Goal: Task Accomplishment & Management: Manage account settings

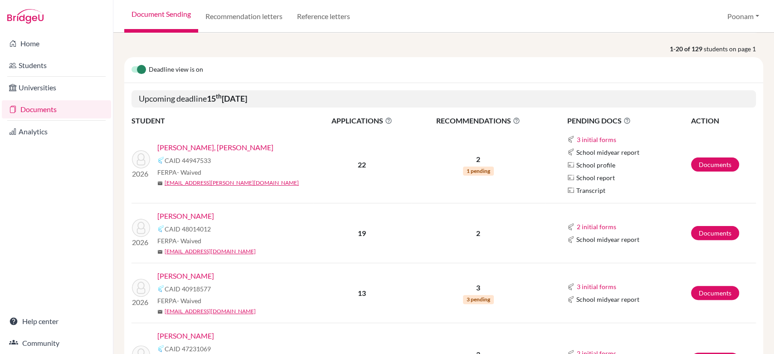
scroll to position [97, 0]
click at [580, 164] on link "Documents" at bounding box center [715, 164] width 48 height 14
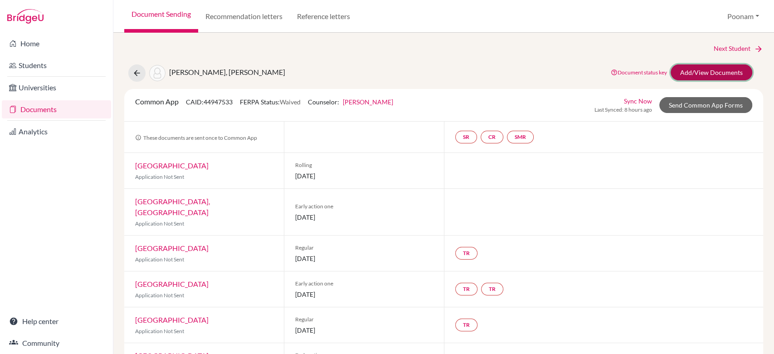
click at [690, 75] on link "Add/View Documents" at bounding box center [712, 72] width 82 height 16
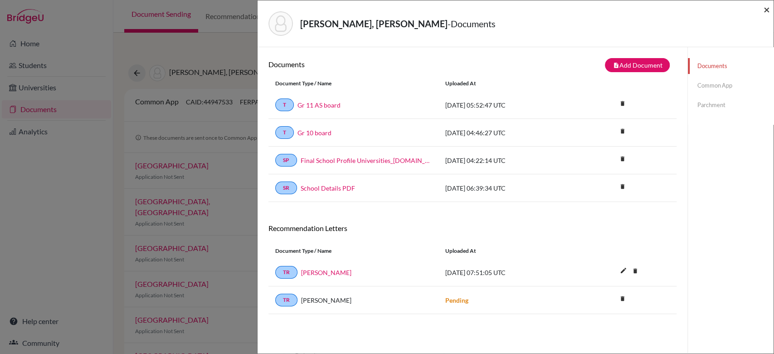
click at [765, 10] on span "×" at bounding box center [766, 9] width 6 height 13
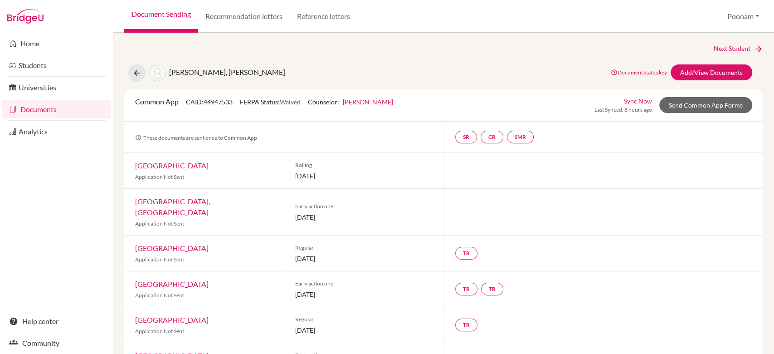
click at [170, 15] on link "Document Sending" at bounding box center [161, 16] width 74 height 33
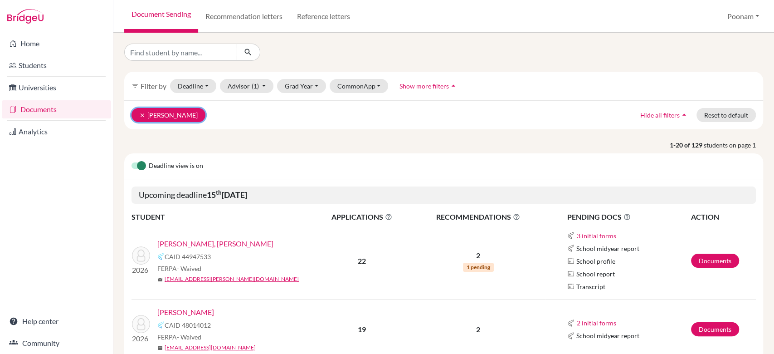
click at [147, 115] on button "clear Bajaj, Harmeet" at bounding box center [168, 115] width 74 height 14
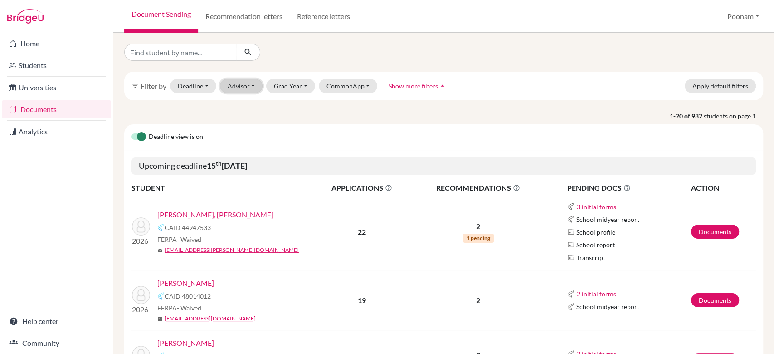
click at [243, 87] on button "Advisor" at bounding box center [241, 86] width 43 height 14
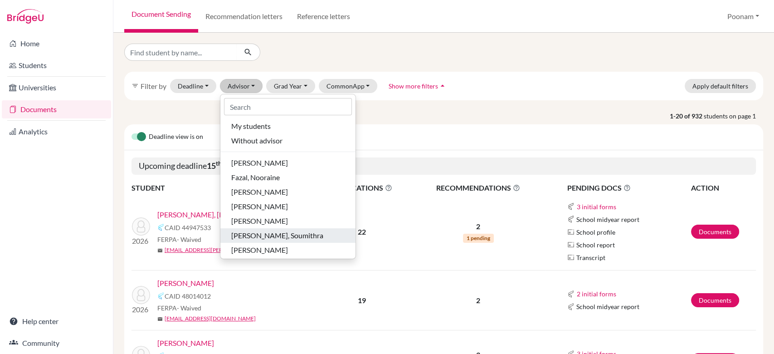
click at [254, 234] on span "[PERSON_NAME], Soumithra" at bounding box center [277, 235] width 92 height 11
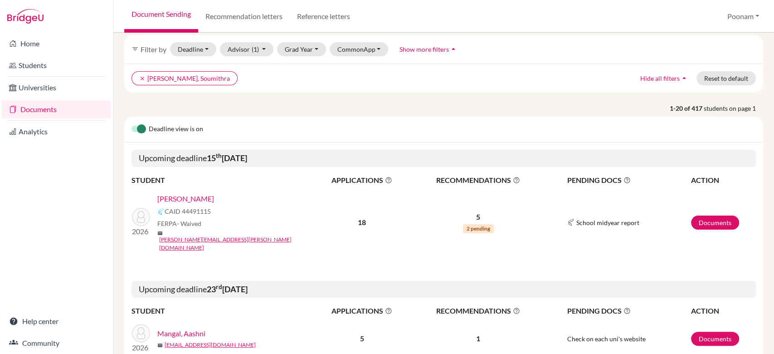
scroll to position [37, 0]
click at [694, 216] on link "Documents" at bounding box center [715, 222] width 48 height 14
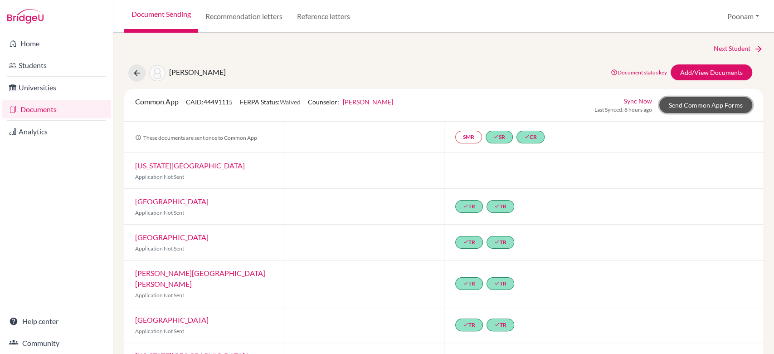
click at [670, 108] on link "Send Common App Forms" at bounding box center [705, 105] width 93 height 16
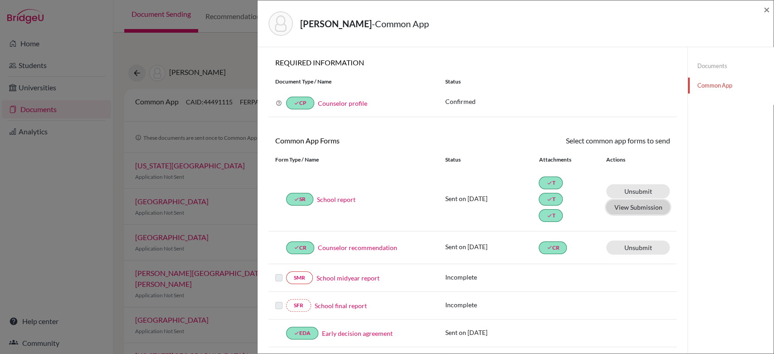
click at [617, 205] on button "View Submission" at bounding box center [637, 207] width 63 height 14
click at [357, 249] on link "Counselor recommendation" at bounding box center [357, 248] width 79 height 10
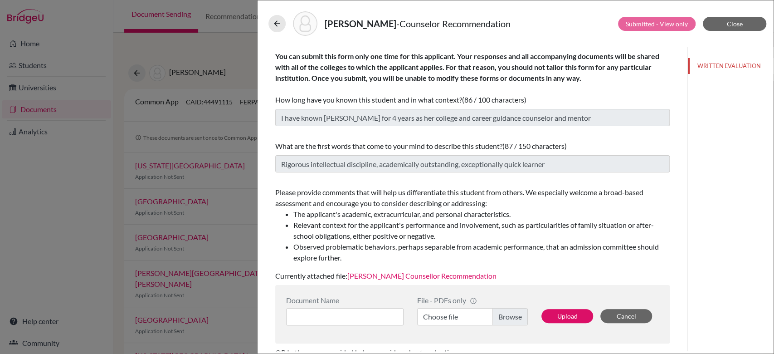
click at [412, 272] on link "Aadya Counsellor Recommendation" at bounding box center [421, 275] width 149 height 9
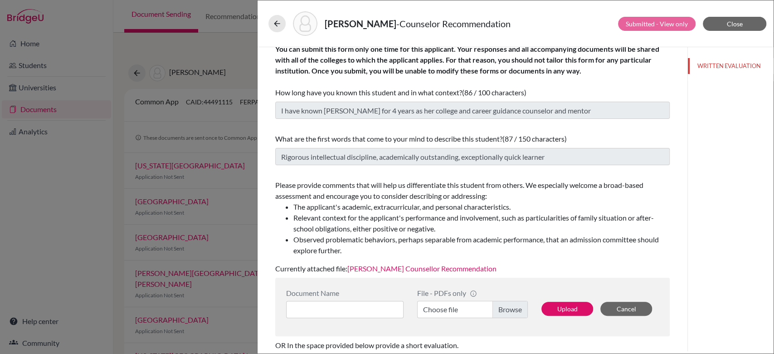
scroll to position [8, 0]
click at [735, 21] on span "Close" at bounding box center [735, 24] width 16 height 8
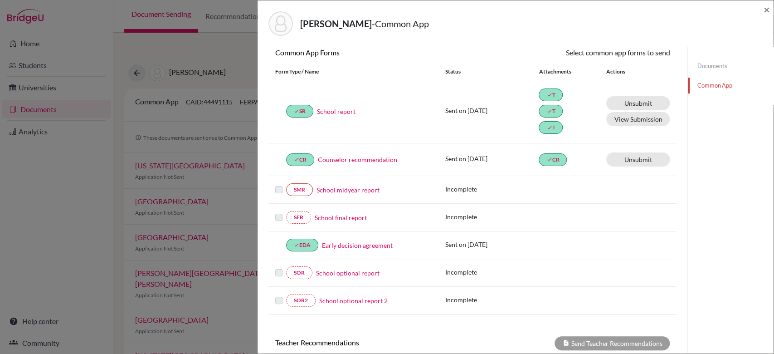
scroll to position [92, 0]
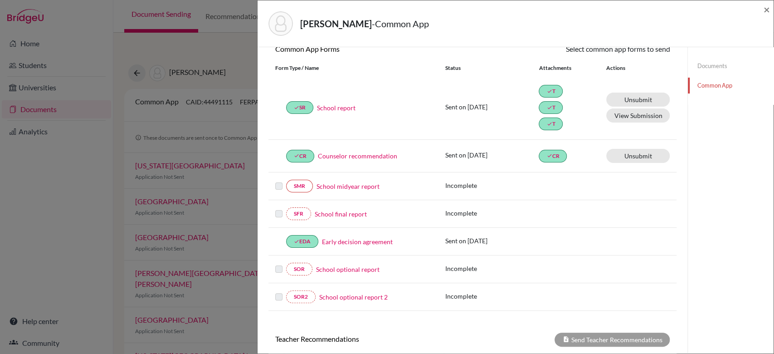
click at [361, 238] on link "Early decision agreement" at bounding box center [357, 242] width 71 height 10
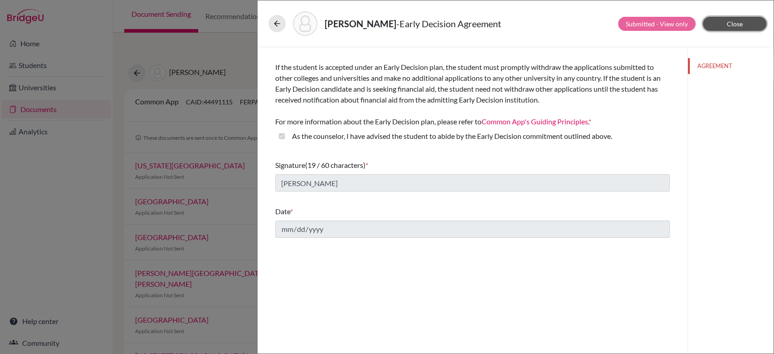
click at [720, 24] on button "Close" at bounding box center [734, 24] width 63 height 14
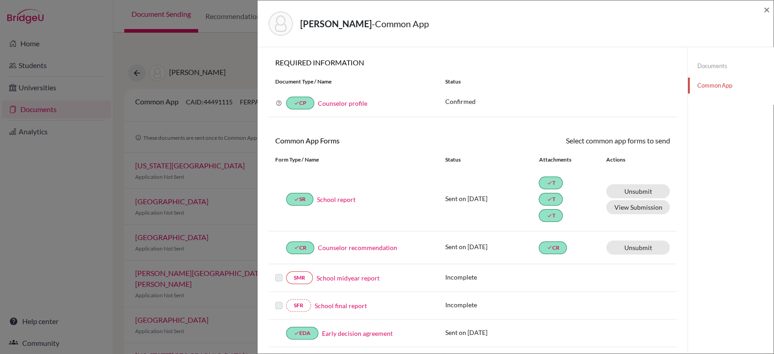
click at [337, 106] on link "Counselor profile" at bounding box center [342, 103] width 49 height 8
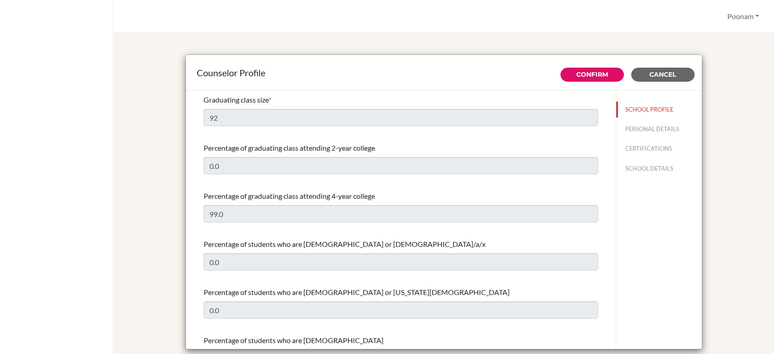
select select "0"
select select "352564"
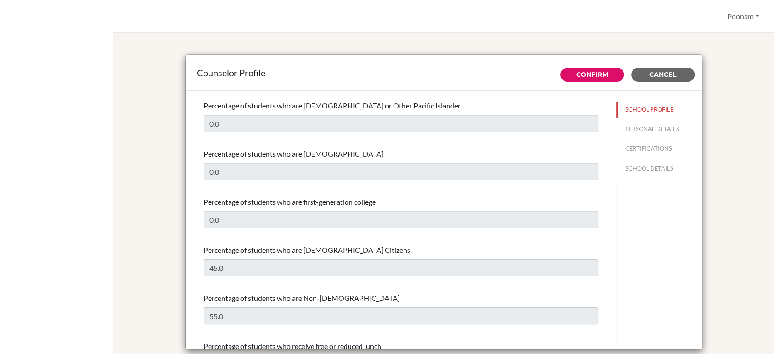
scroll to position [335, 0]
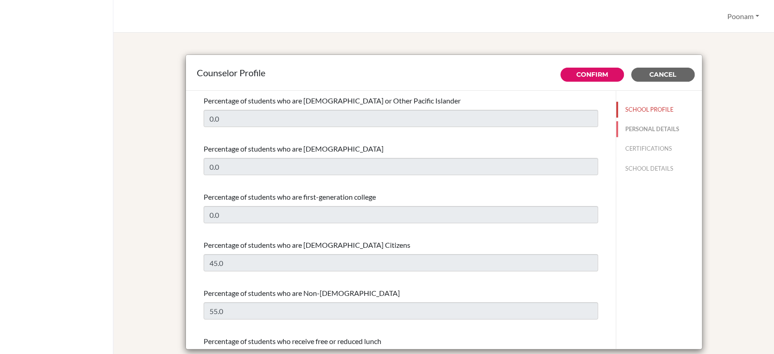
click at [620, 130] on button "PERSONAL DETAILS" at bounding box center [659, 129] width 86 height 16
type input "Soumithra"
type input "Nagendran"
type input "College & Career Guidance Counsellor"
type input "91.9108457353"
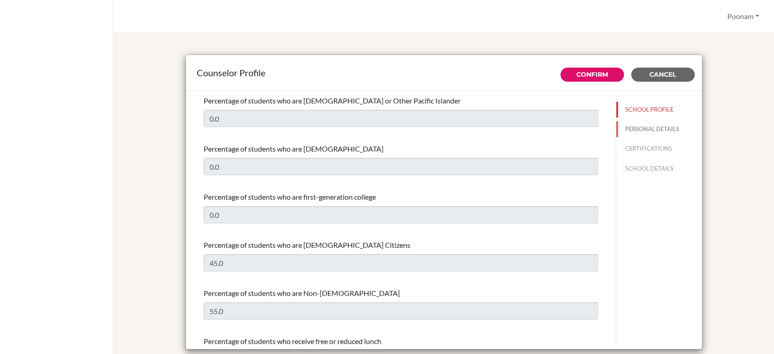
type input "soumithra@inventureacademy.com"
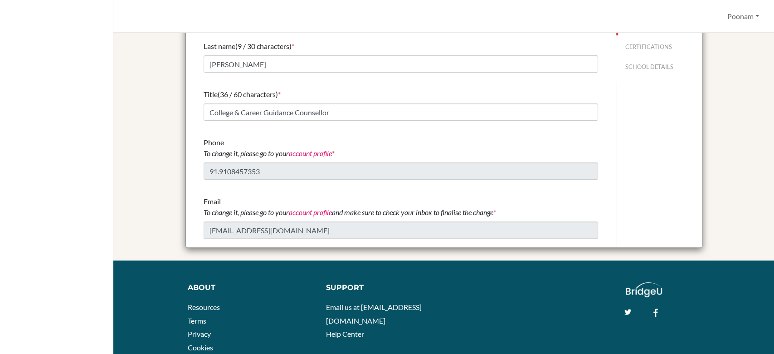
scroll to position [102, 0]
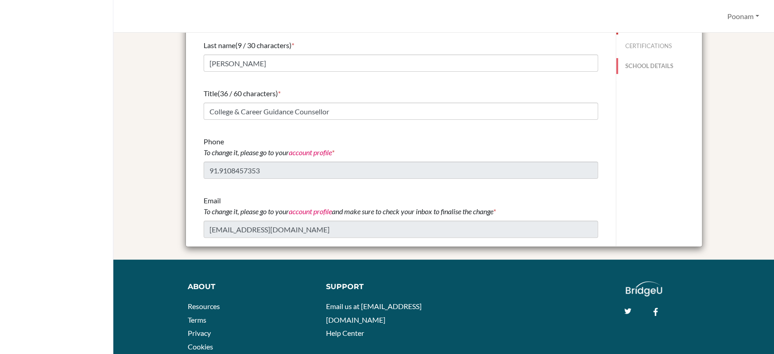
click at [648, 67] on button "SCHOOL DETAILS" at bounding box center [659, 66] width 86 height 16
type input "671101"
type input "http://www.inventureacademy.com/"
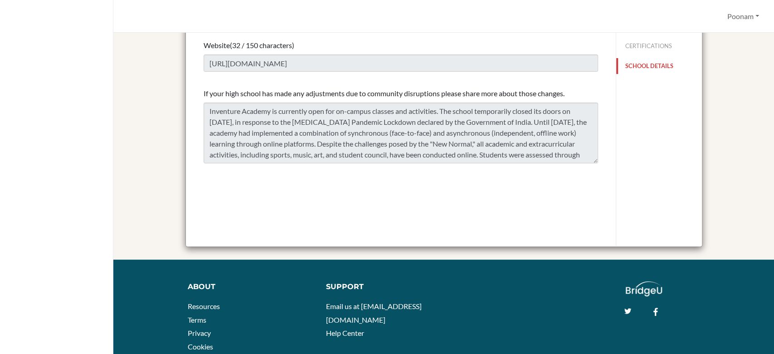
scroll to position [0, 0]
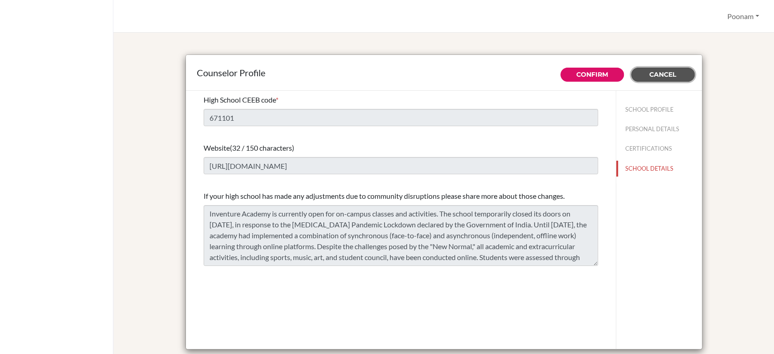
click at [661, 77] on span "Cancel" at bounding box center [662, 74] width 27 height 8
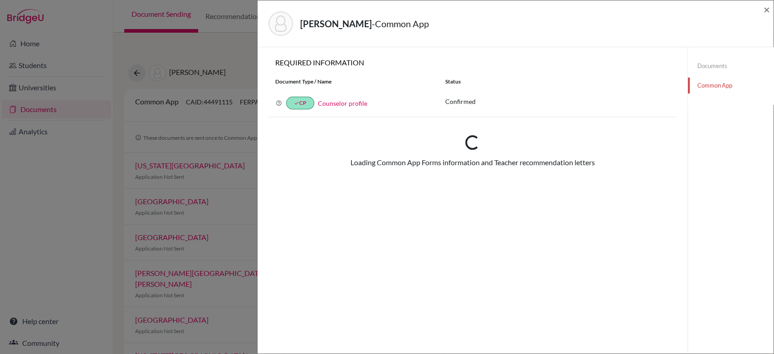
click at [35, 105] on div "Salwan, Aadya - Common App × × REQUIRED INFORMATION Document Type / Name Status…" at bounding box center [387, 177] width 774 height 354
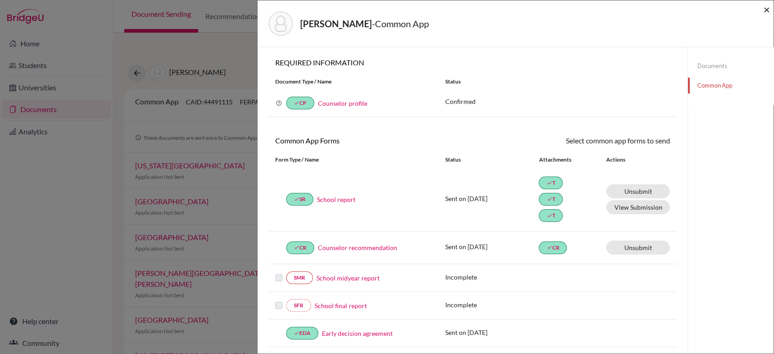
click at [765, 10] on span "×" at bounding box center [766, 9] width 6 height 13
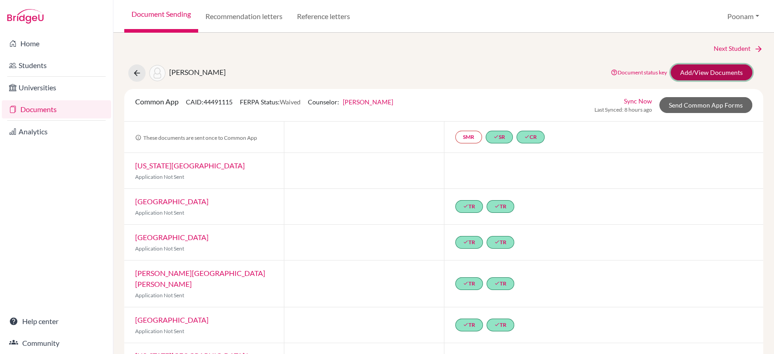
click at [679, 77] on link "Add/View Documents" at bounding box center [712, 72] width 82 height 16
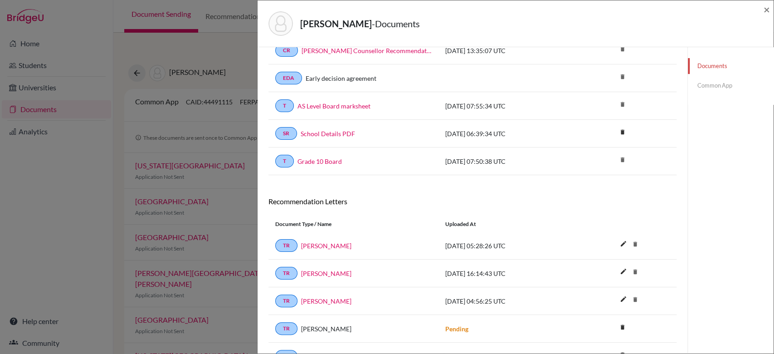
scroll to position [138, 0]
click at [696, 89] on link "Common App" at bounding box center [731, 86] width 86 height 16
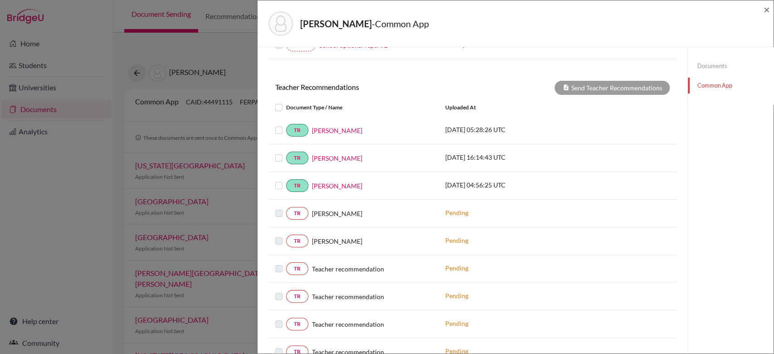
scroll to position [344, 0]
click at [334, 131] on link "Saumya Vijesh" at bounding box center [337, 130] width 50 height 10
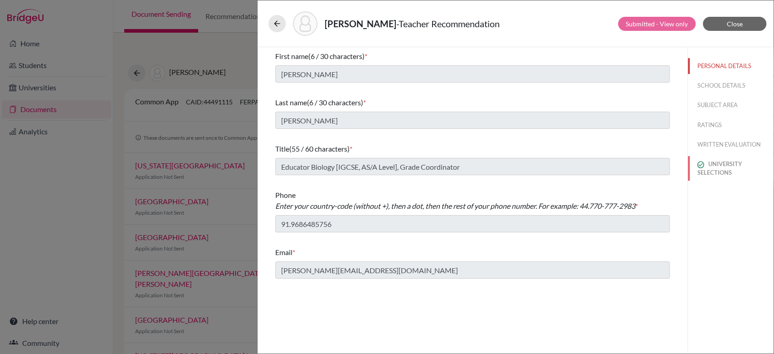
click at [710, 169] on button "UNIVERSITY SELECTIONS" at bounding box center [731, 168] width 86 height 24
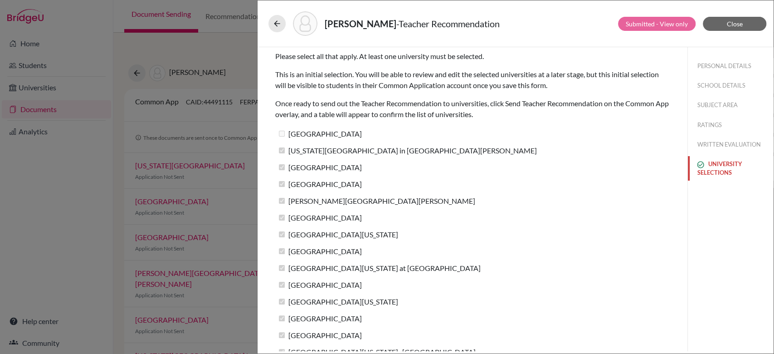
scroll to position [15, 0]
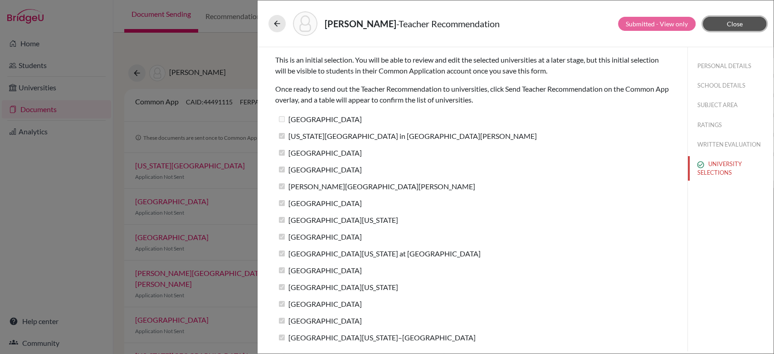
click at [738, 19] on button "Close" at bounding box center [734, 24] width 63 height 14
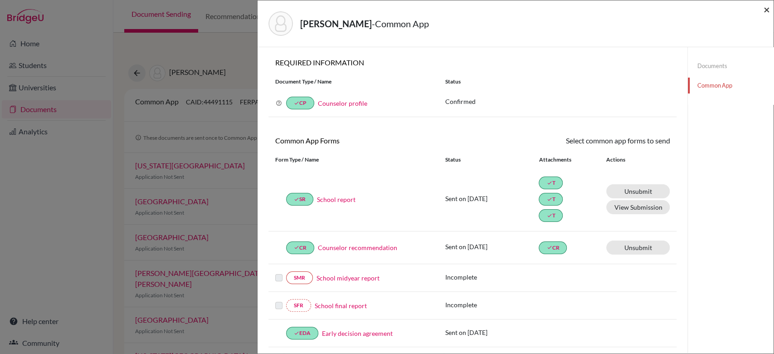
click at [764, 13] on span "×" at bounding box center [766, 9] width 6 height 13
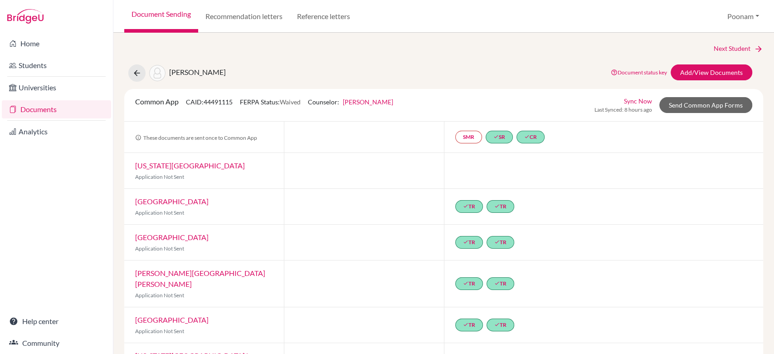
click at [165, 15] on link "Document Sending" at bounding box center [161, 16] width 74 height 33
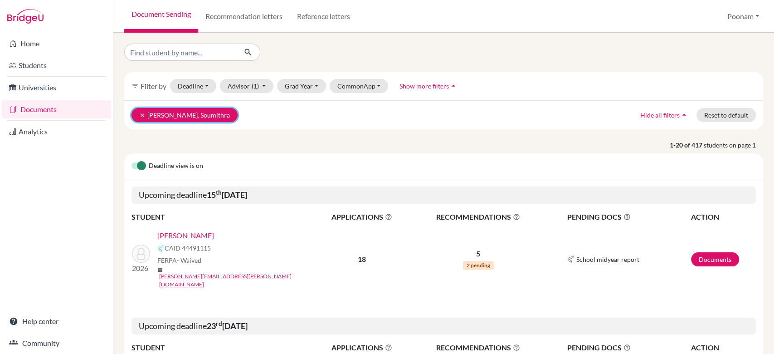
click at [142, 112] on icon "clear" at bounding box center [142, 115] width 6 height 6
